Goal: Information Seeking & Learning: Learn about a topic

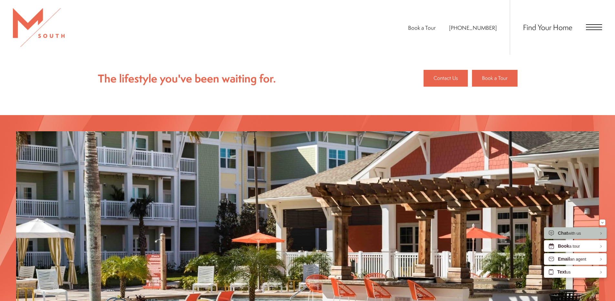
scroll to position [872, 0]
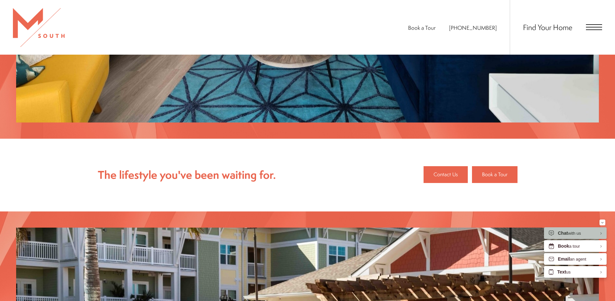
click at [599, 29] on span "Open Menu" at bounding box center [594, 29] width 16 height 1
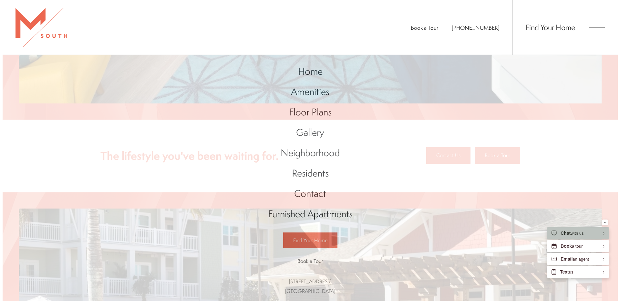
scroll to position [0, 0]
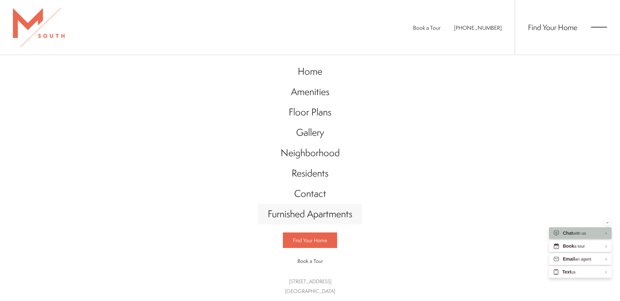
click at [327, 213] on span "Furnished Apartments" at bounding box center [310, 213] width 85 height 13
click at [319, 111] on span "Floor Plans" at bounding box center [310, 111] width 43 height 13
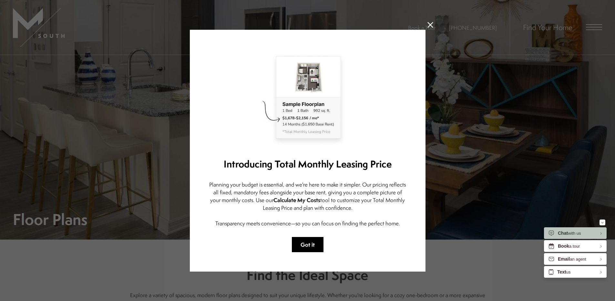
click at [305, 241] on button "Got it" at bounding box center [308, 244] width 32 height 15
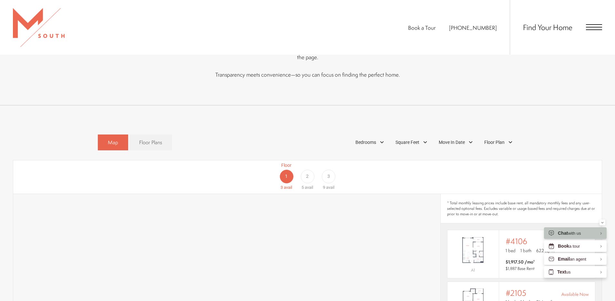
scroll to position [388, 0]
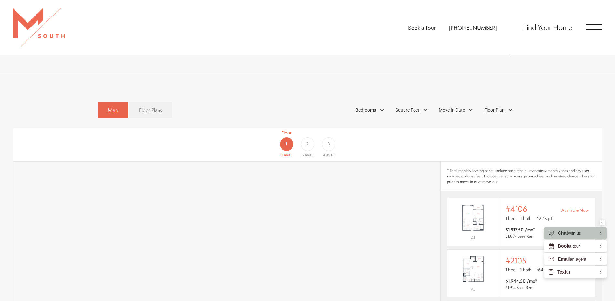
click at [306, 140] on span "2" at bounding box center [307, 143] width 3 height 7
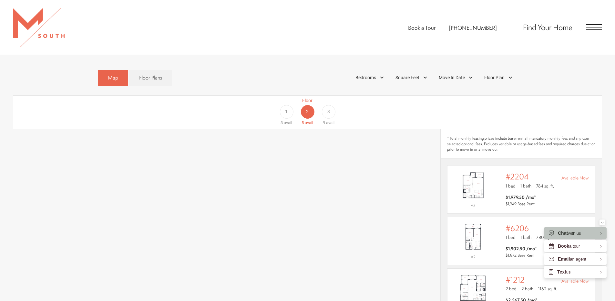
click at [286, 107] on div "1" at bounding box center [287, 112] width 14 height 14
click at [382, 72] on div "Bedrooms" at bounding box center [370, 77] width 37 height 11
click at [346, 104] on span "2 Bedroom" at bounding box center [358, 107] width 32 height 7
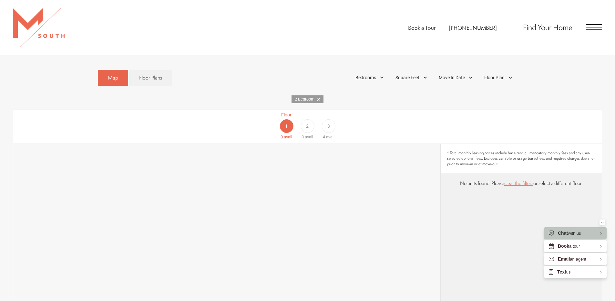
click at [243, 119] on div "Floor 1 0 avail Floor 2 3 avail Floor 3 4 avail" at bounding box center [307, 127] width 589 height 34
click at [308, 122] on div "2" at bounding box center [308, 126] width 14 height 14
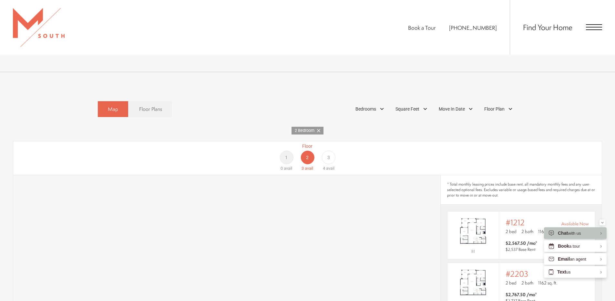
scroll to position [355, 0]
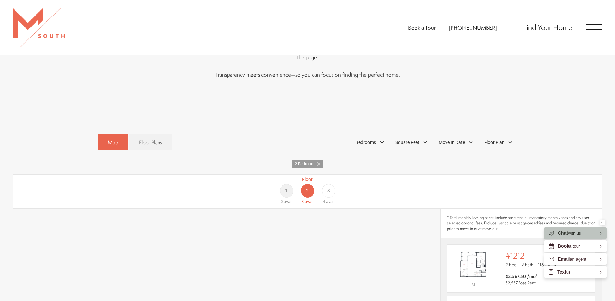
click at [329, 187] on span "3" at bounding box center [328, 190] width 3 height 7
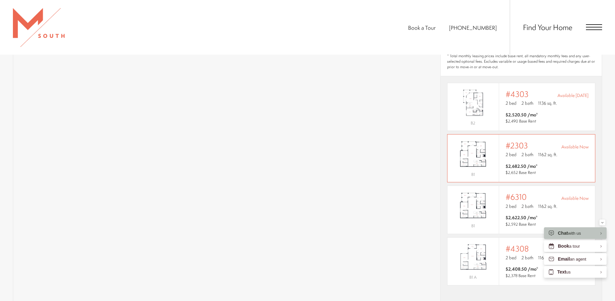
scroll to position [614, 0]
